Goal: Task Accomplishment & Management: Manage account settings

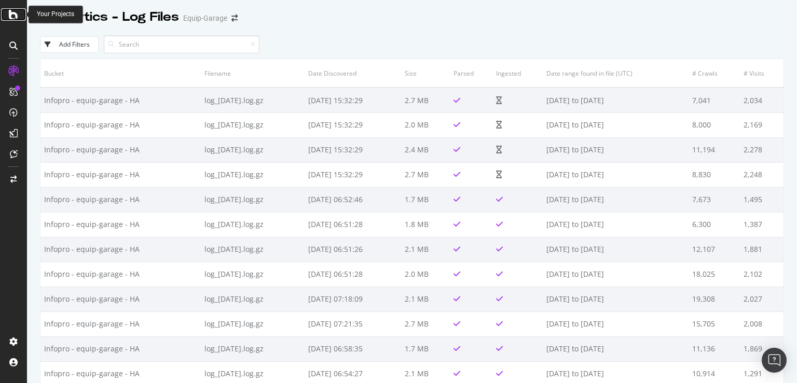
click at [6, 13] on div at bounding box center [13, 14] width 25 height 12
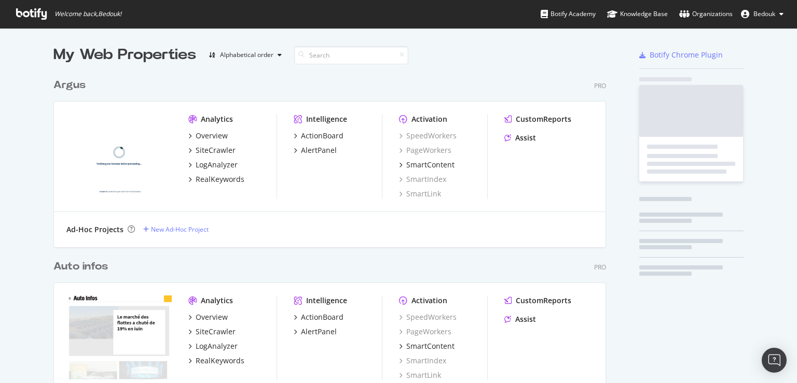
scroll to position [375, 779]
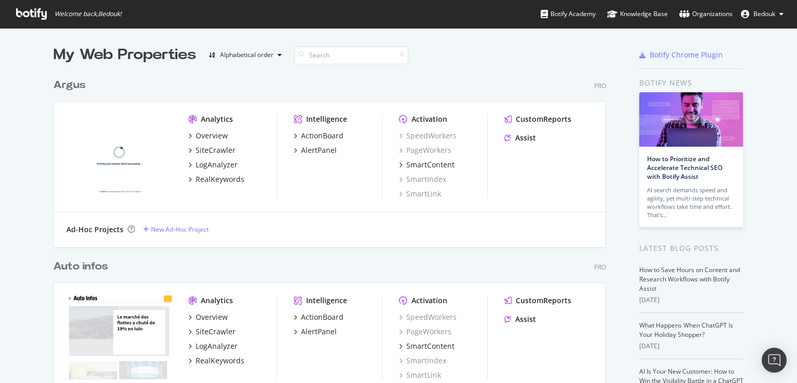
click at [765, 18] on span "Bedouk" at bounding box center [764, 13] width 22 height 9
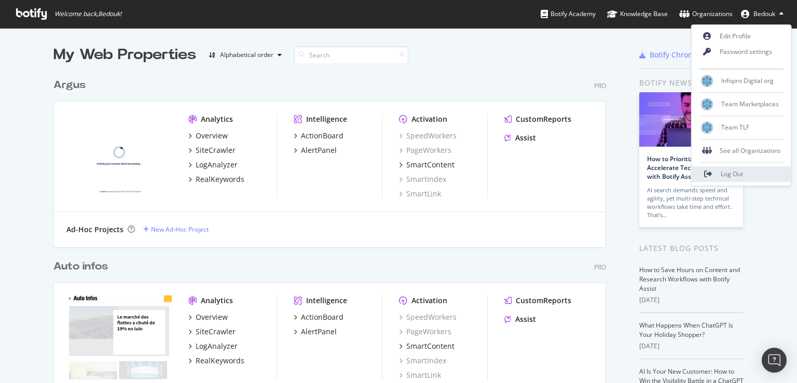
click at [721, 175] on link "Log Out" at bounding box center [741, 175] width 100 height 16
